Goal: Register for event/course

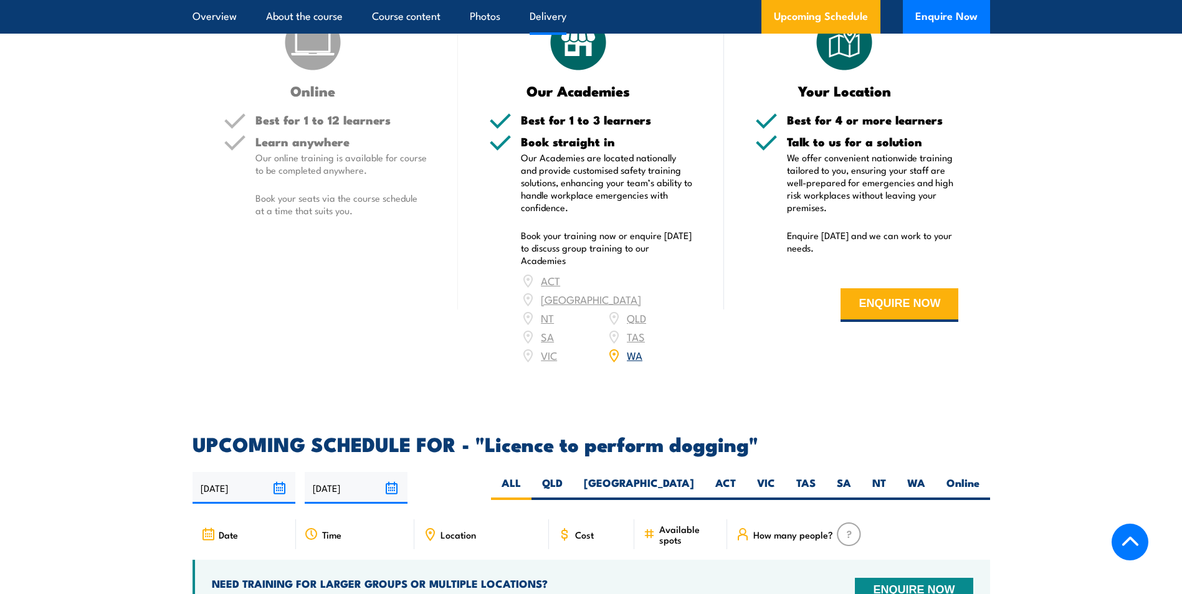
scroll to position [1495, 0]
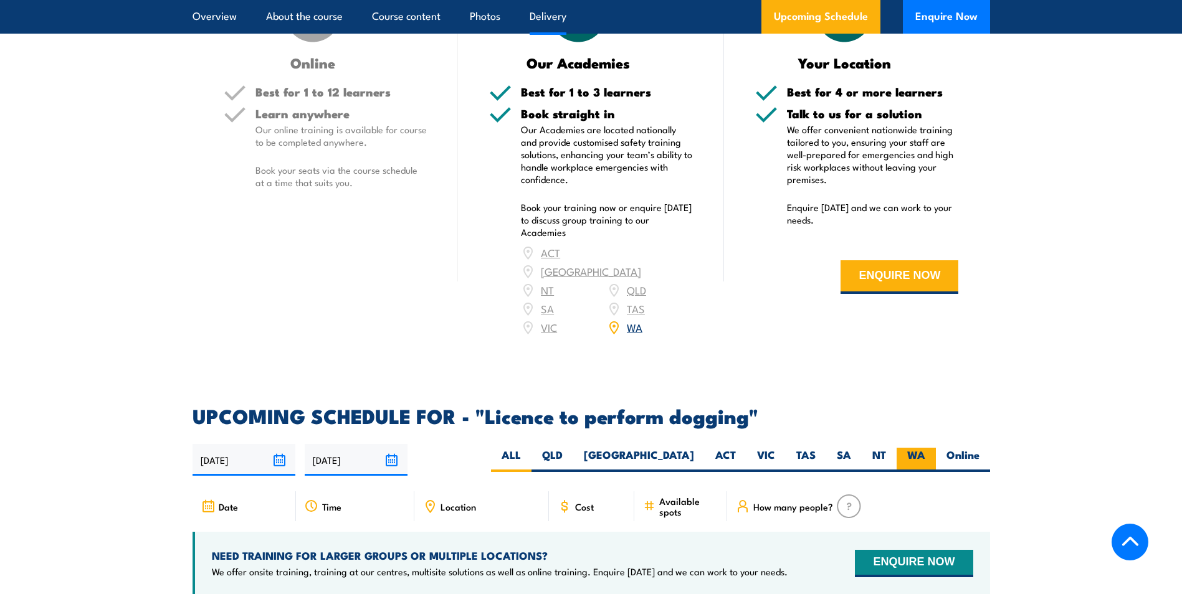
click at [920, 451] on label "WA" at bounding box center [916, 460] width 39 height 24
click at [925, 451] on input "WA" at bounding box center [929, 452] width 8 height 8
radio input "true"
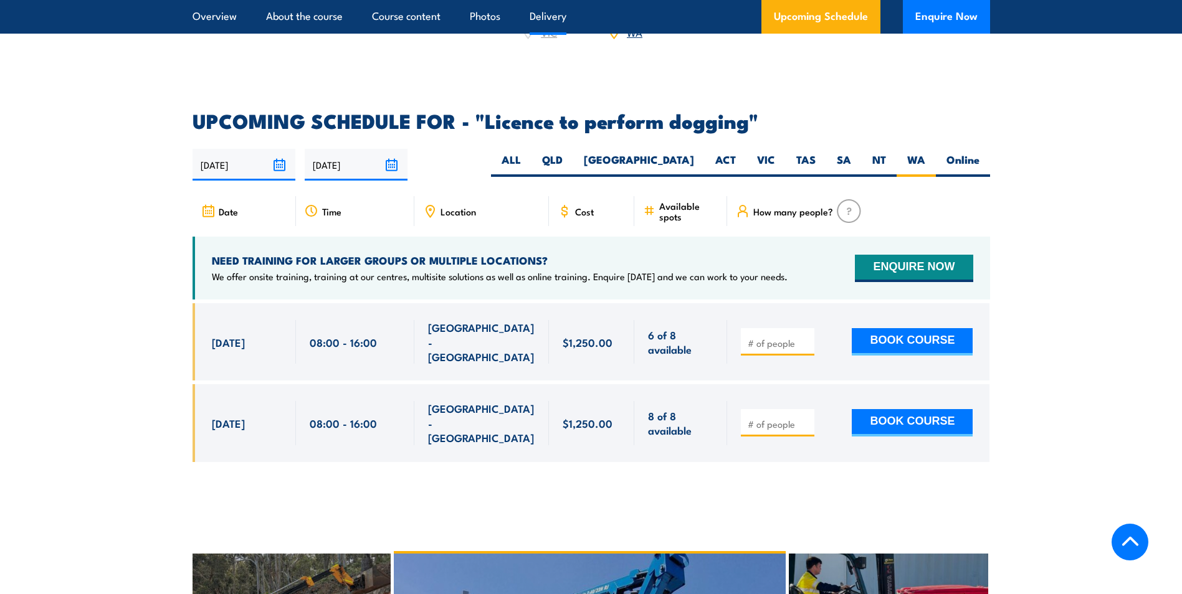
scroll to position [1897, 0]
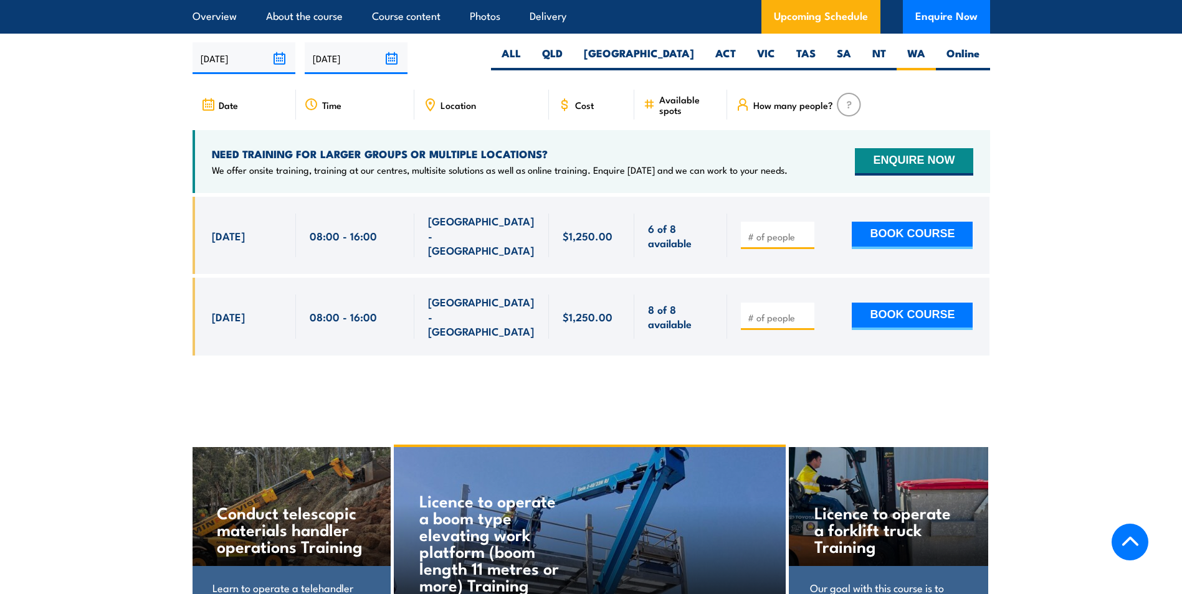
click at [612, 227] on div "$1,250.00" at bounding box center [592, 236] width 59 height 44
click at [1047, 250] on section "UPCOMING SCHEDULE FOR - "Licence to perform dogging" 01/09/2025 28/02/2026" at bounding box center [591, 189] width 1182 height 369
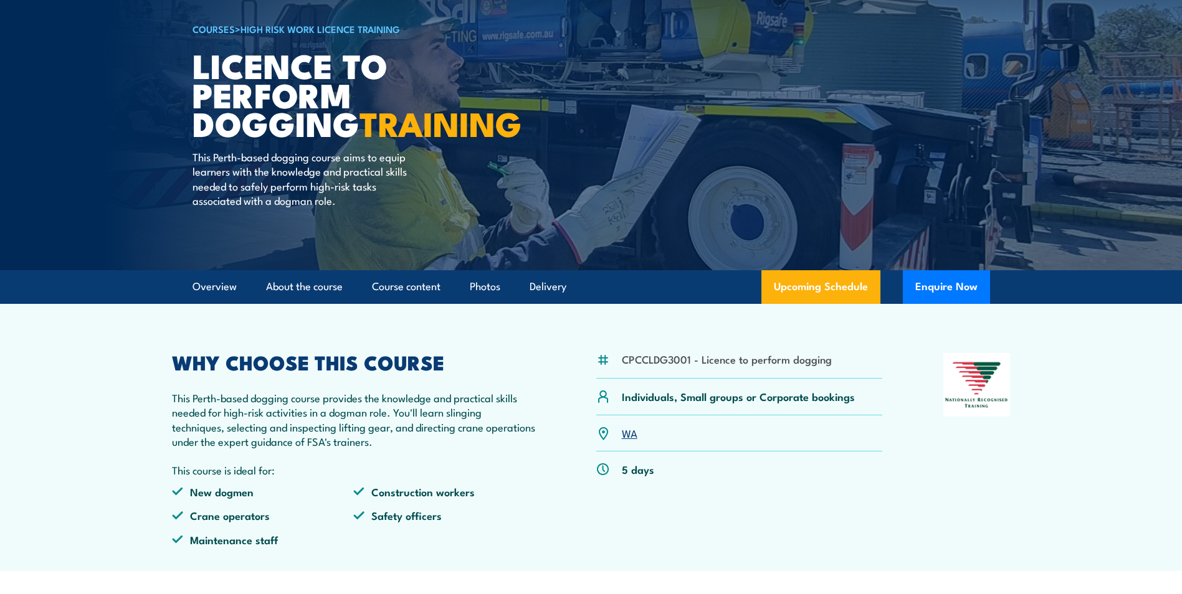
scroll to position [0, 0]
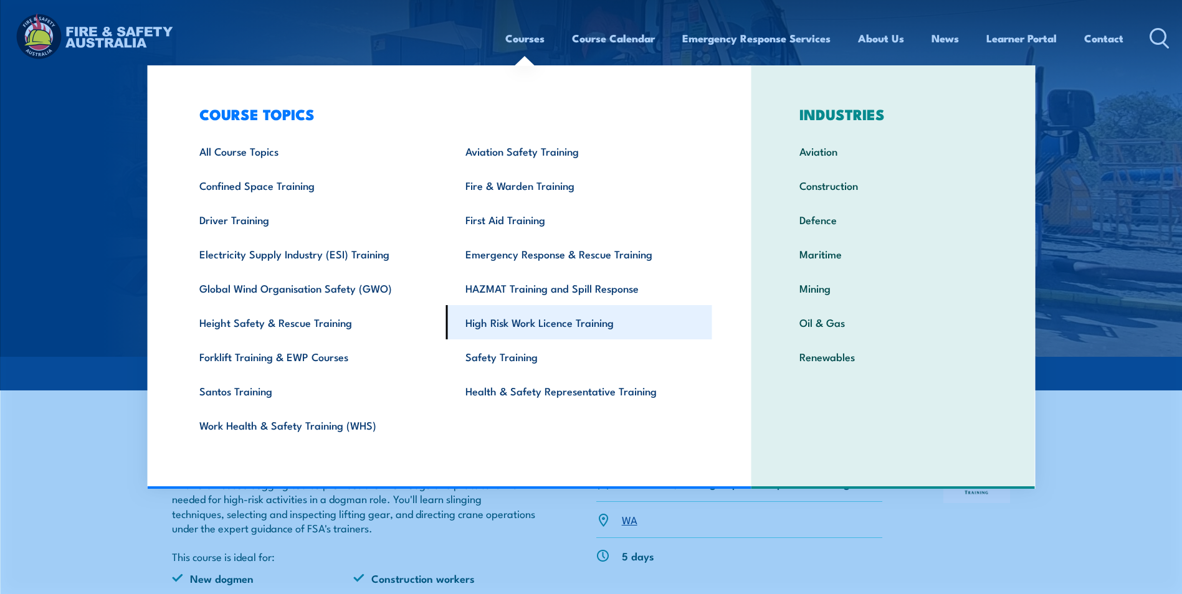
click at [504, 321] on link "High Risk Work Licence Training" at bounding box center [579, 322] width 266 height 34
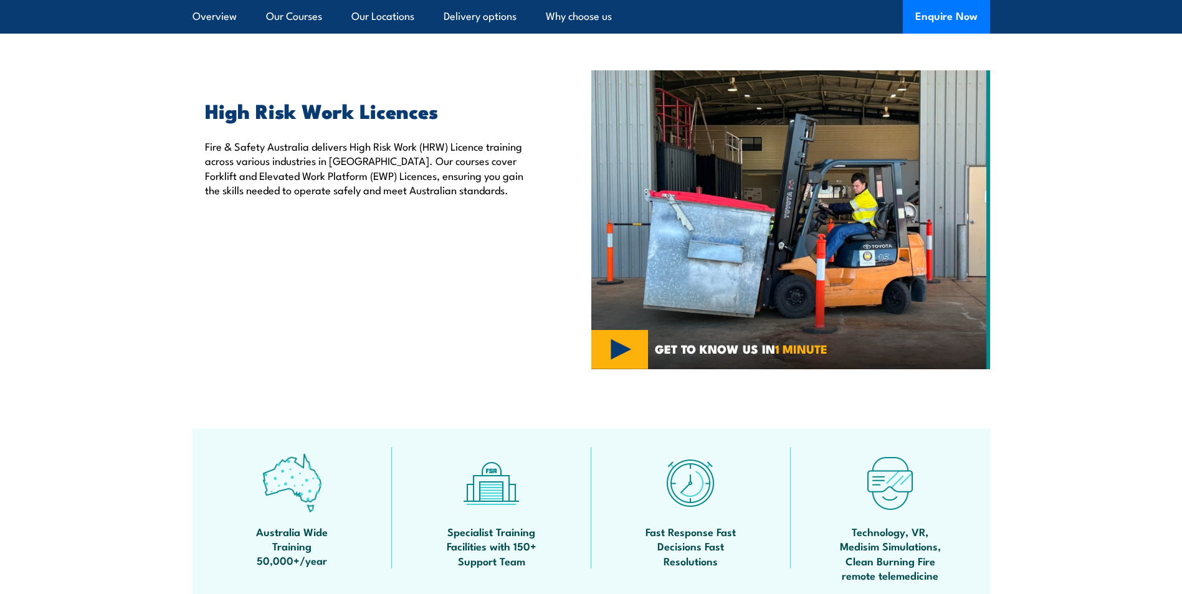
scroll to position [62, 0]
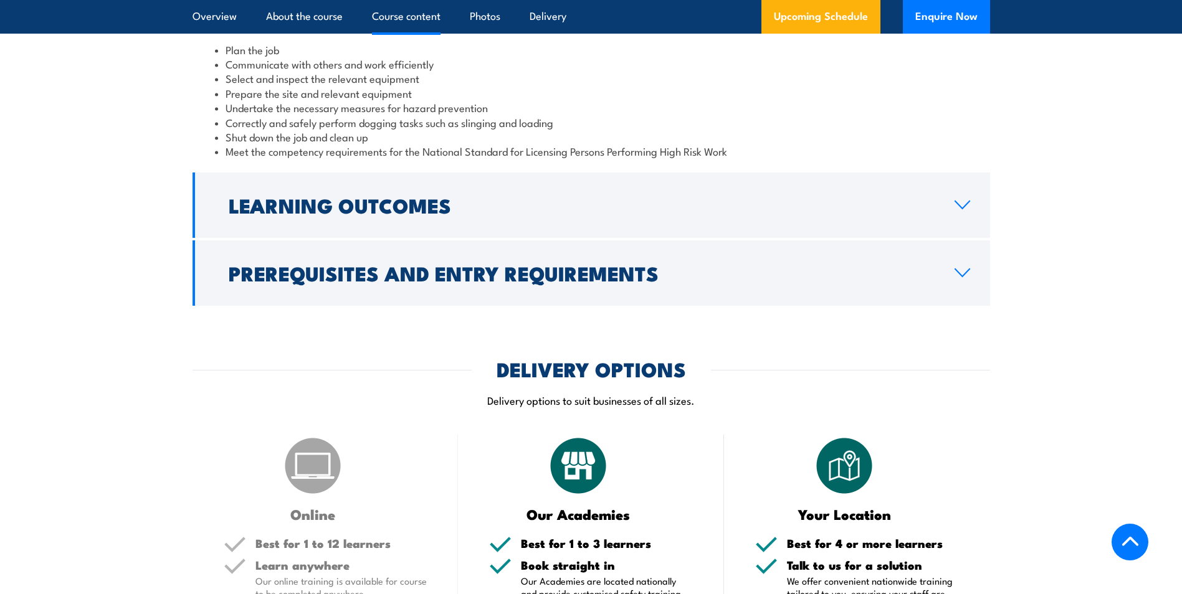
scroll to position [872, 0]
